Goal: Transaction & Acquisition: Purchase product/service

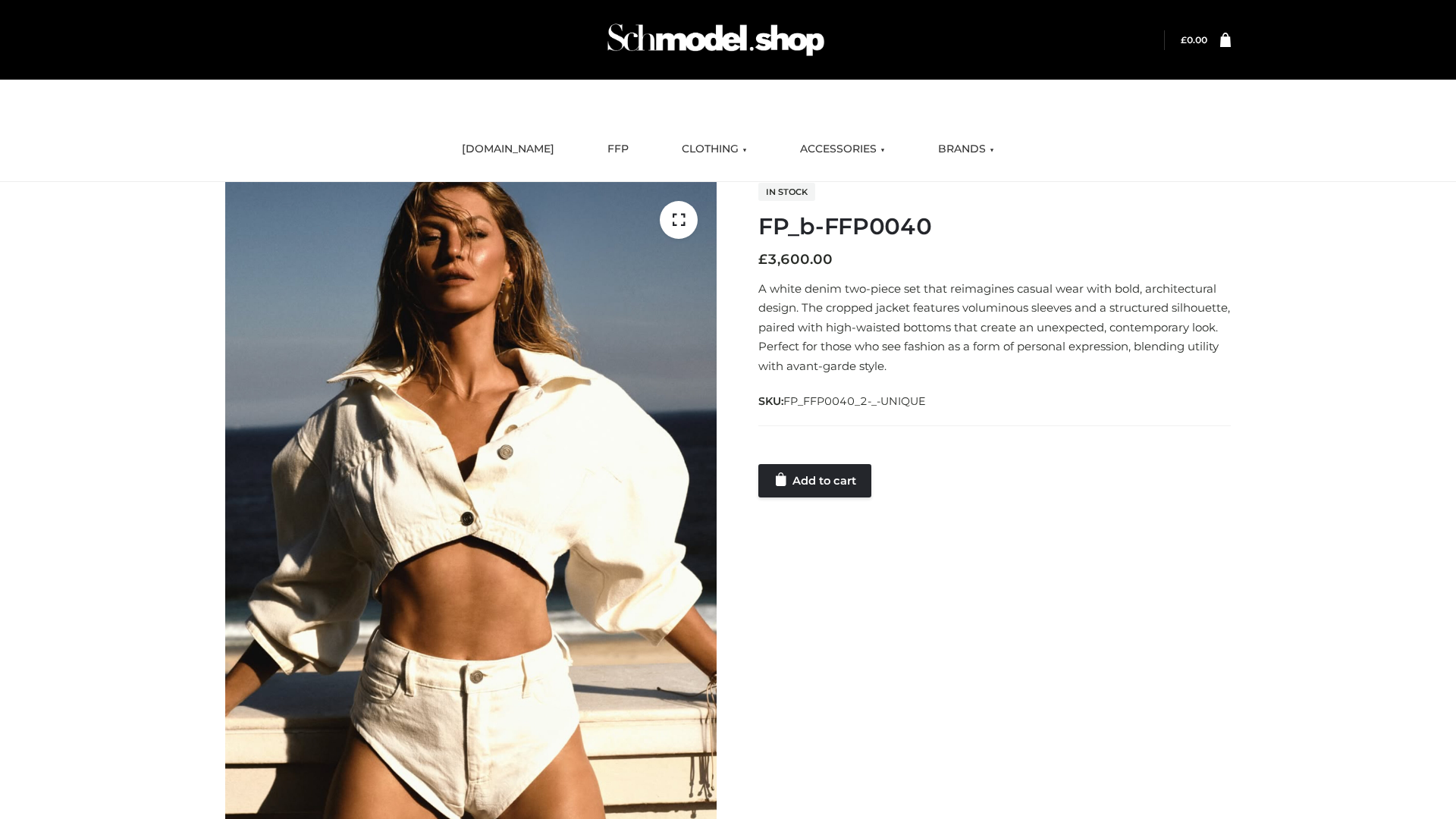
click at [816, 480] on link "Add to cart" at bounding box center [815, 480] width 113 height 33
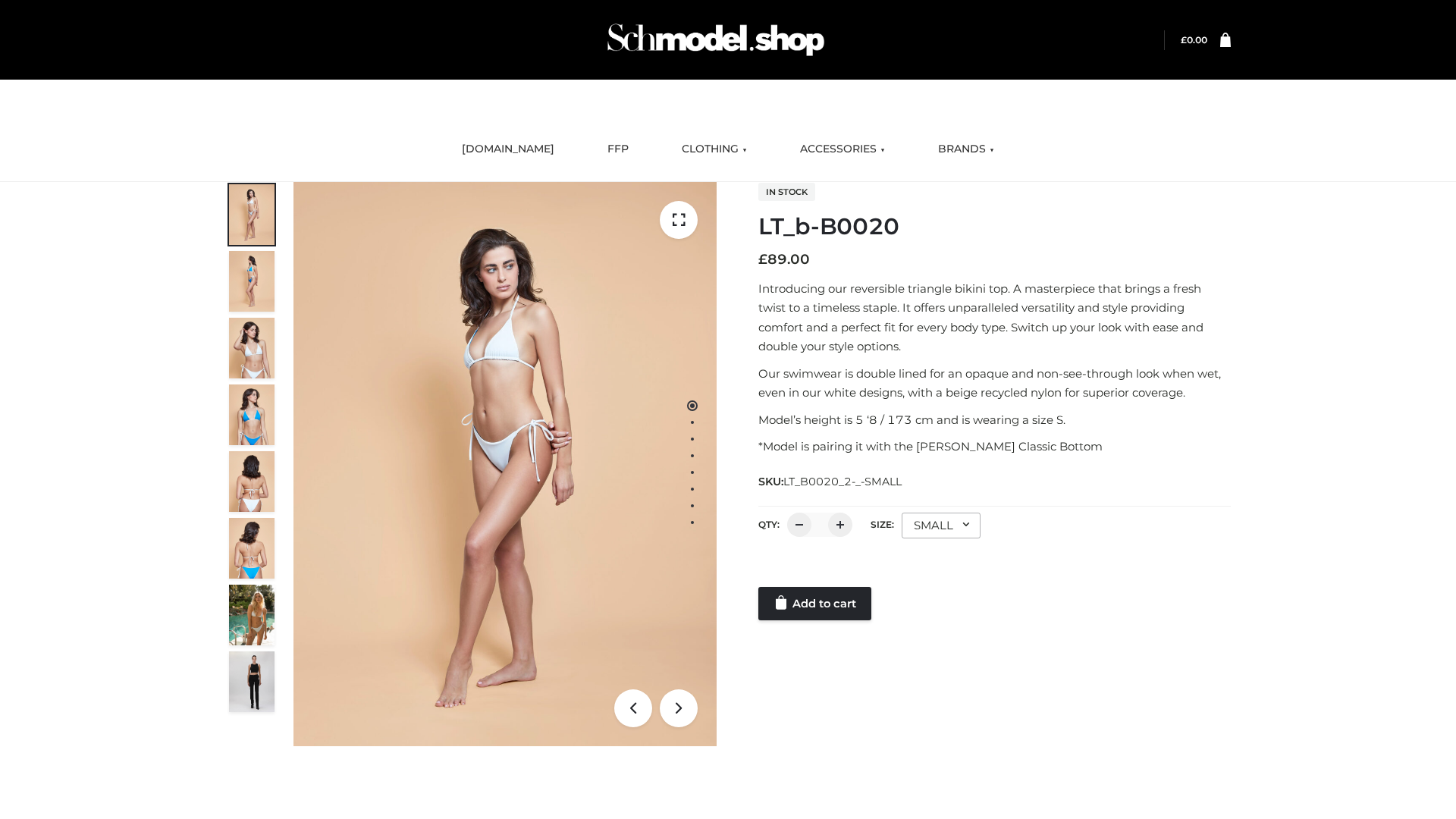
click at [816, 604] on link "Add to cart" at bounding box center [815, 604] width 113 height 33
